Goal: Use online tool/utility

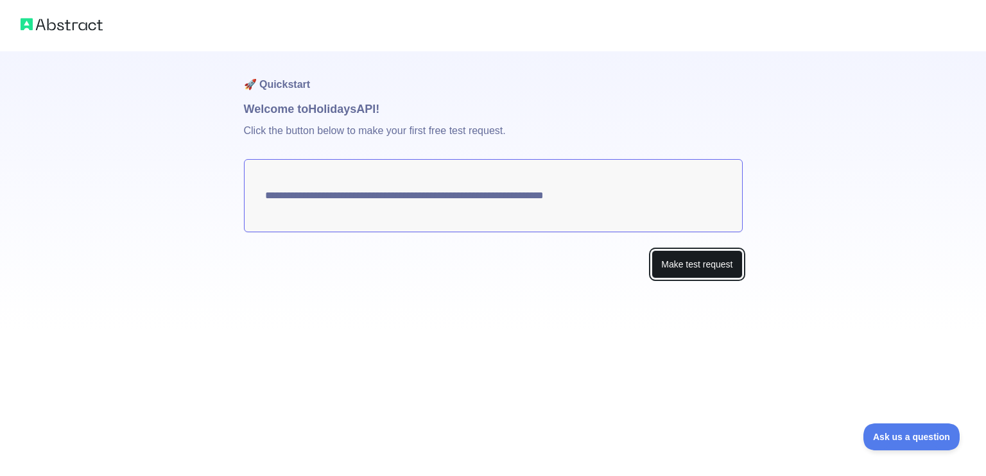
click at [689, 269] on button "Make test request" at bounding box center [696, 264] width 90 height 29
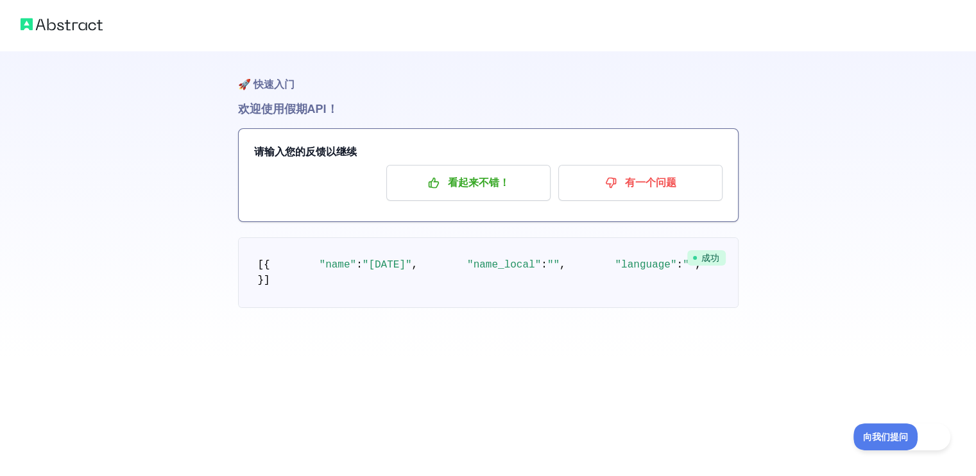
click at [393, 40] on div at bounding box center [488, 25] width 976 height 51
drag, startPoint x: 427, startPoint y: 368, endPoint x: 325, endPoint y: 194, distance: 201.6
click at [325, 237] on pre "[ { "name" : "[DATE]" , "name_local" : "" , "language" : "" , "description" : "…" at bounding box center [488, 272] width 501 height 71
click at [416, 237] on pre "[ { "name" : "[DATE]" , "name_local" : "" , "language" : "" , "description" : "…" at bounding box center [488, 272] width 501 height 71
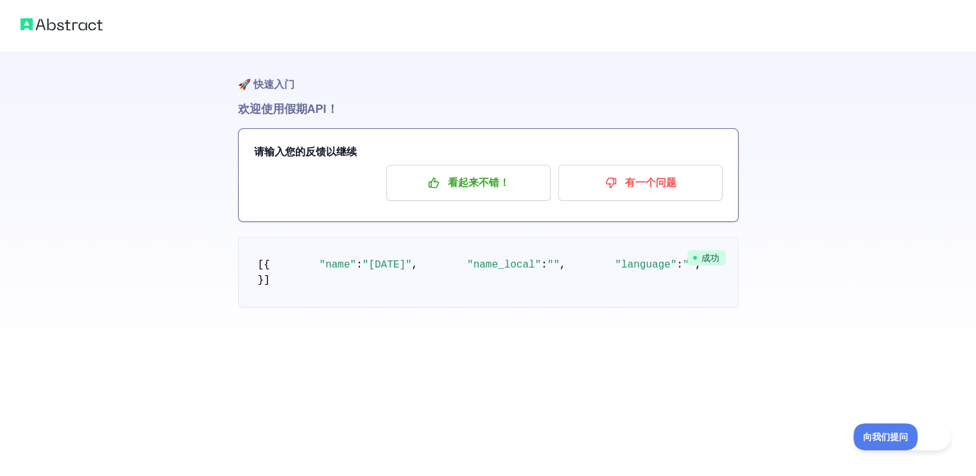
click at [578, 237] on pre "[ { "name" : "[DATE]" , "name_local" : "" , "language" : "" , "description" : "…" at bounding box center [488, 272] width 501 height 71
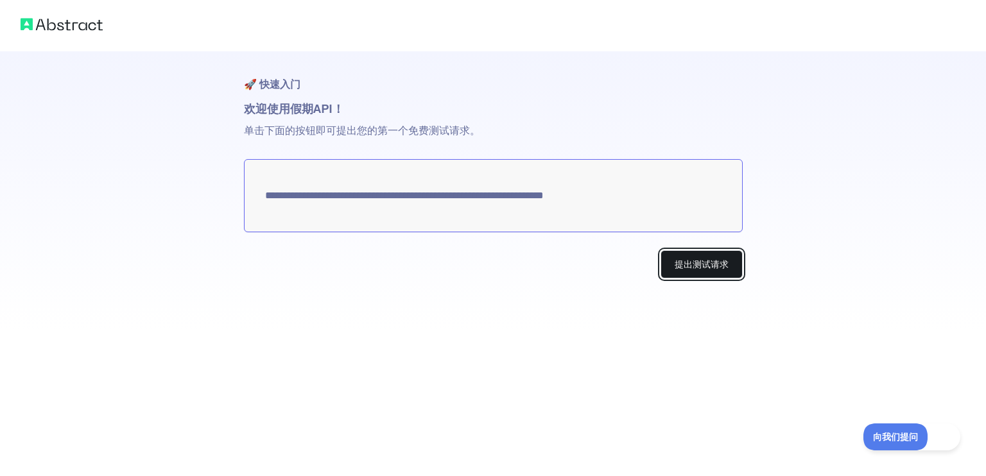
click at [698, 261] on font "提出测试请求" at bounding box center [701, 264] width 54 height 10
click at [707, 261] on font "提出测试请求" at bounding box center [701, 264] width 54 height 10
